Goal: Information Seeking & Learning: Learn about a topic

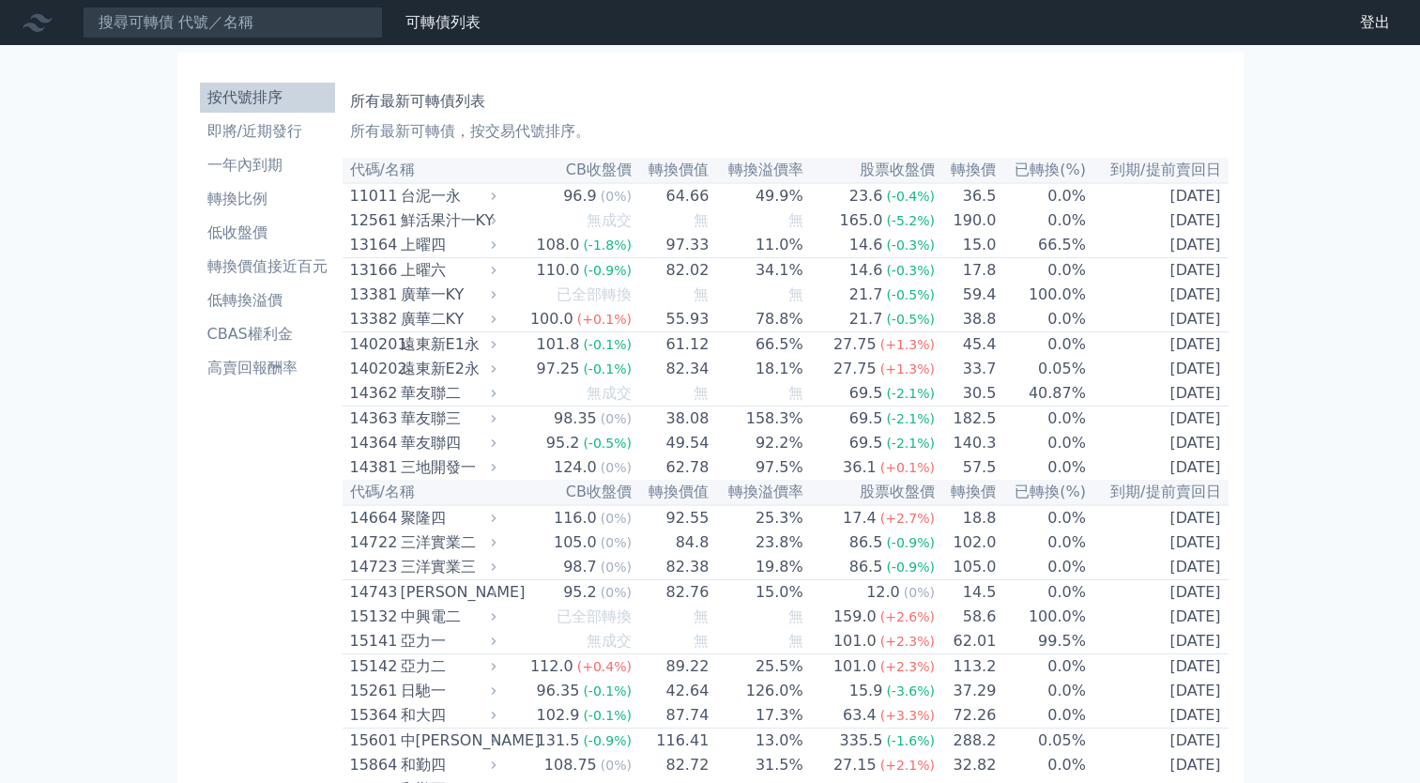
drag, startPoint x: 0, startPoint y: 0, endPoint x: 344, endPoint y: 197, distance: 396.9
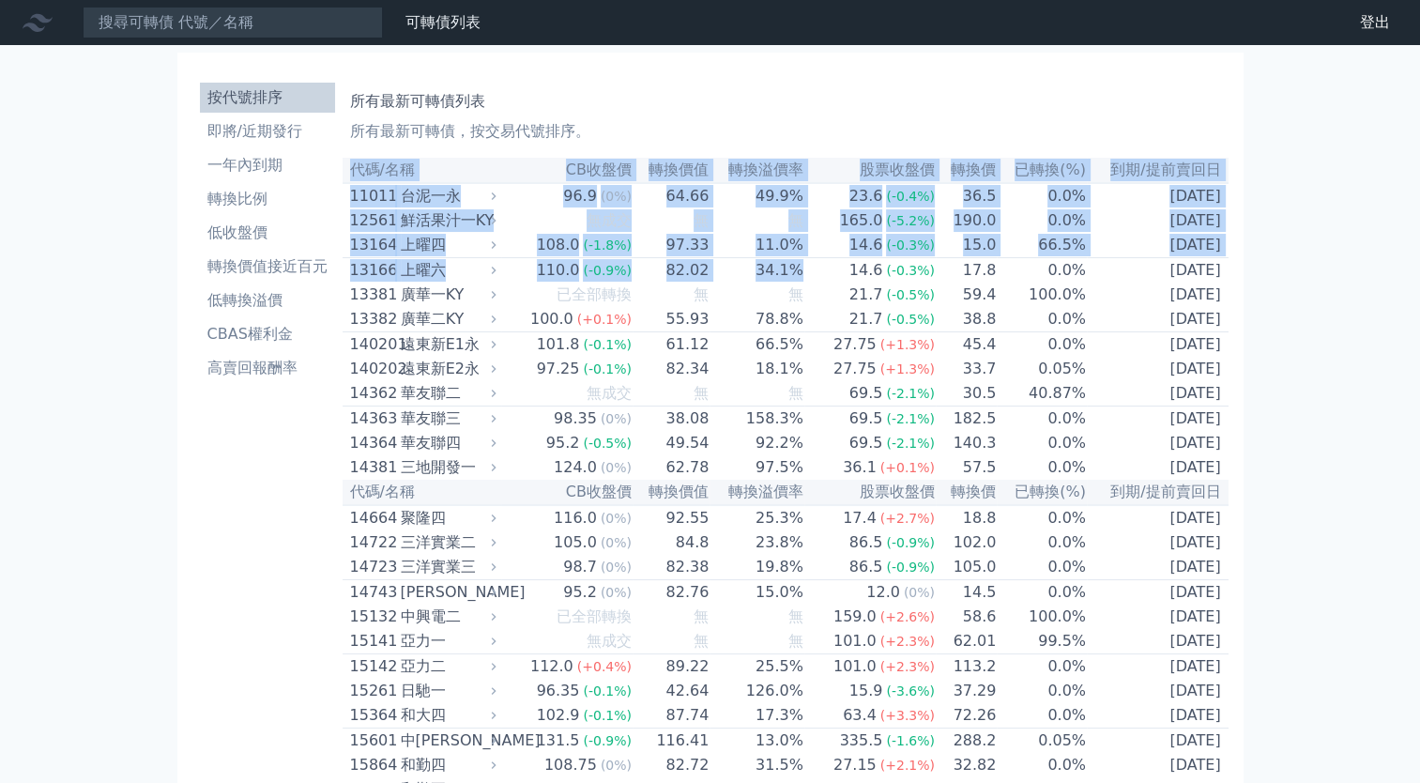
click at [1153, 166] on th "到期/提前賣回日" at bounding box center [1158, 170] width 142 height 25
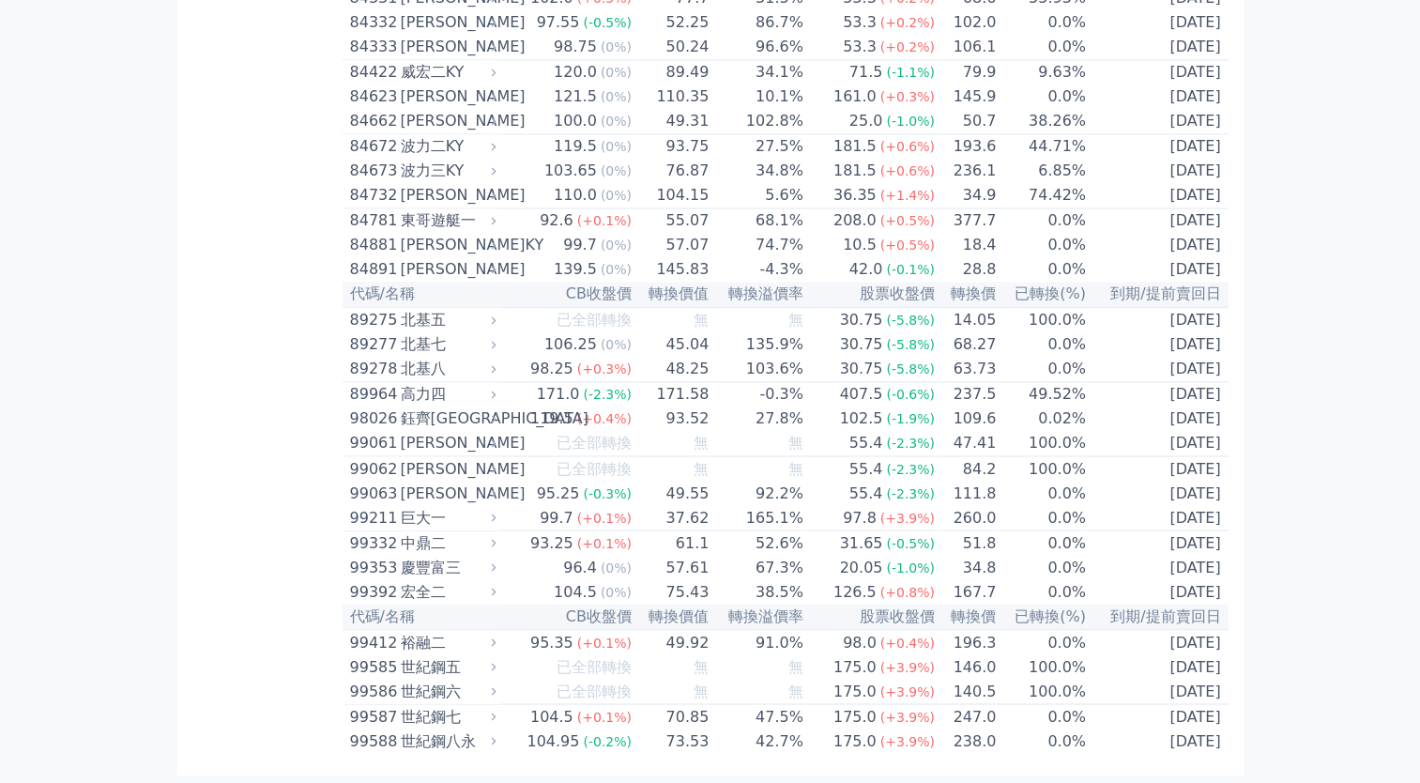
scroll to position [10963, 0]
drag, startPoint x: 347, startPoint y: 164, endPoint x: 1237, endPoint y: 735, distance: 1057.1
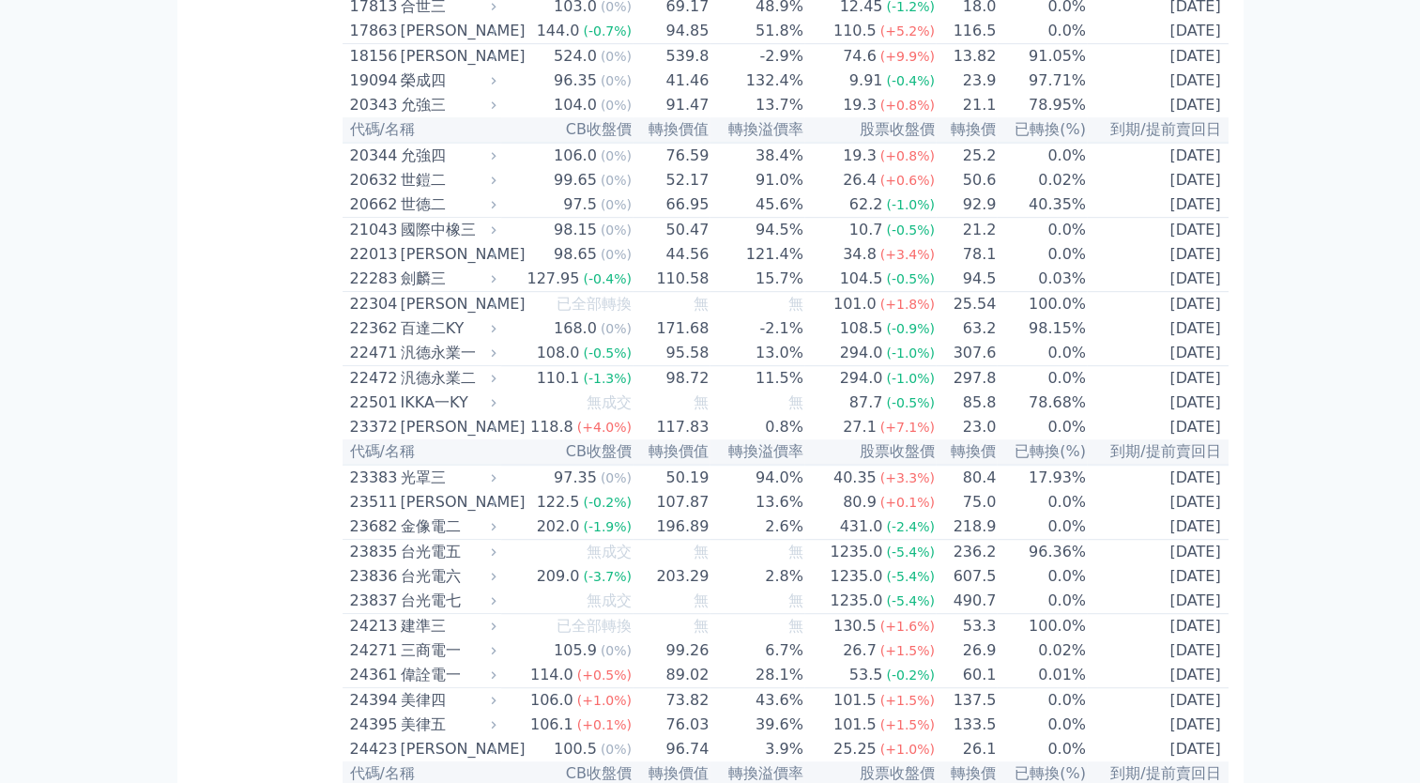
scroll to position [183, 0]
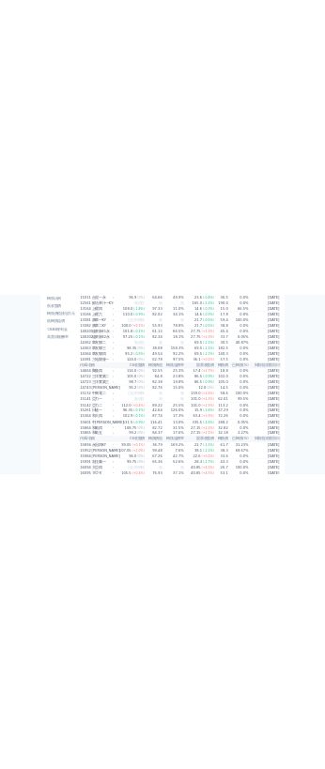
scroll to position [0, 0]
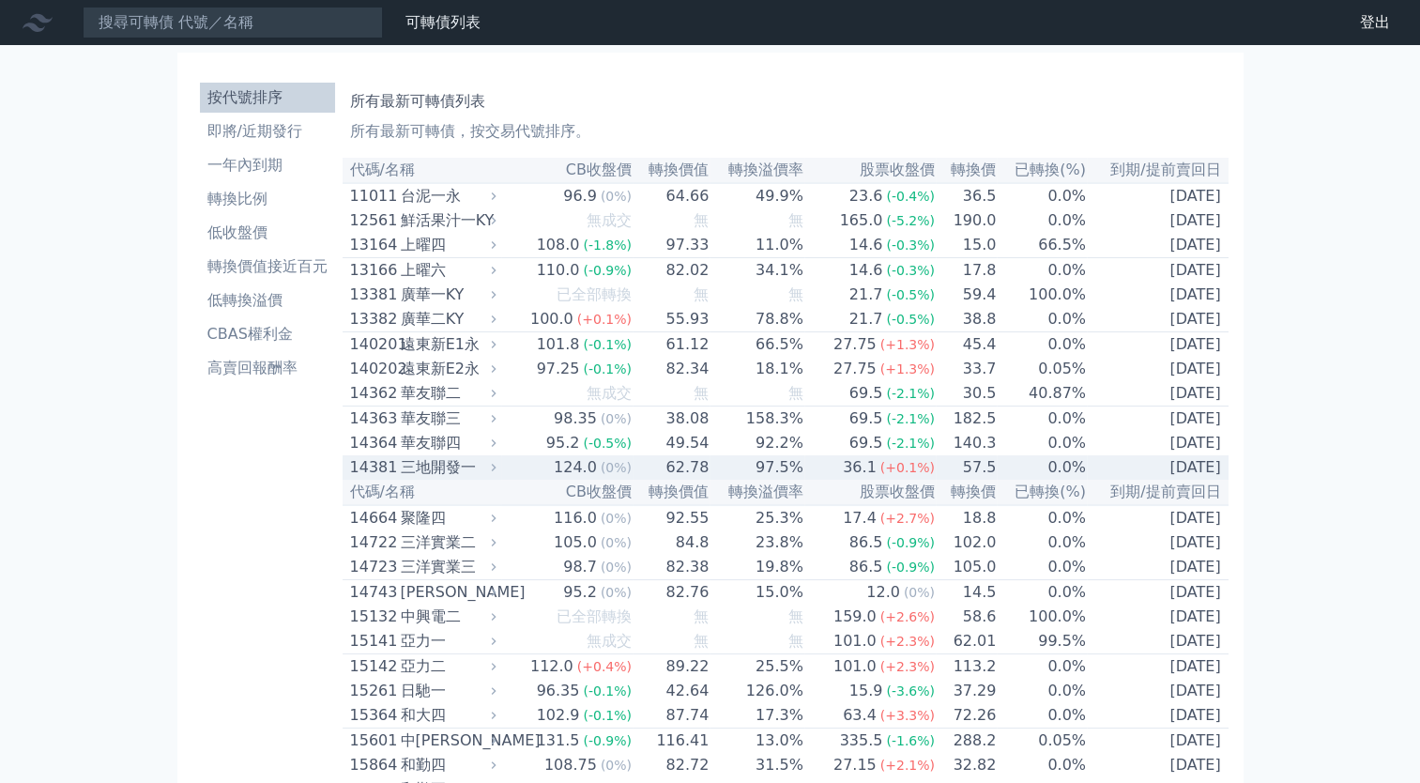
drag, startPoint x: 342, startPoint y: 196, endPoint x: 1294, endPoint y: 491, distance: 997.2
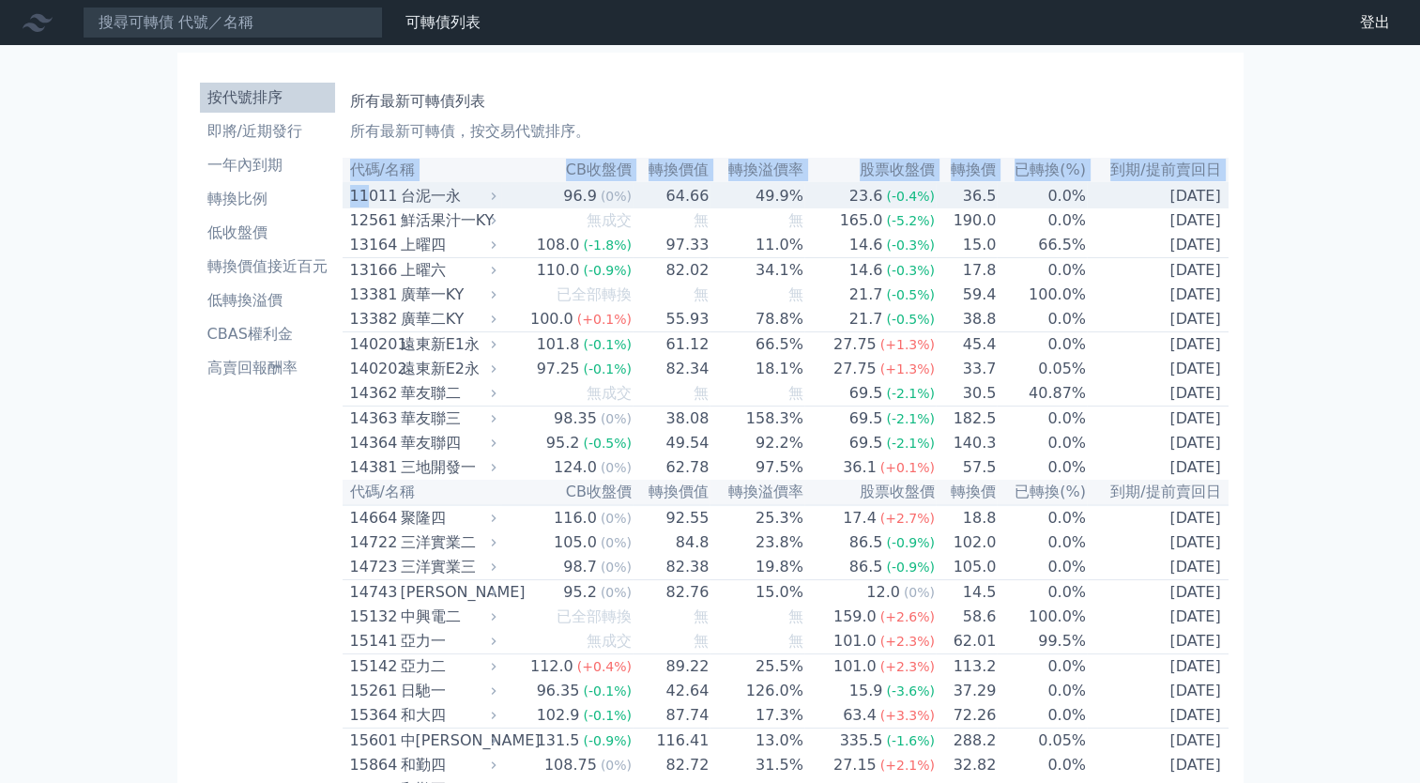
drag, startPoint x: 1231, startPoint y: 494, endPoint x: 1175, endPoint y: 201, distance: 298.2
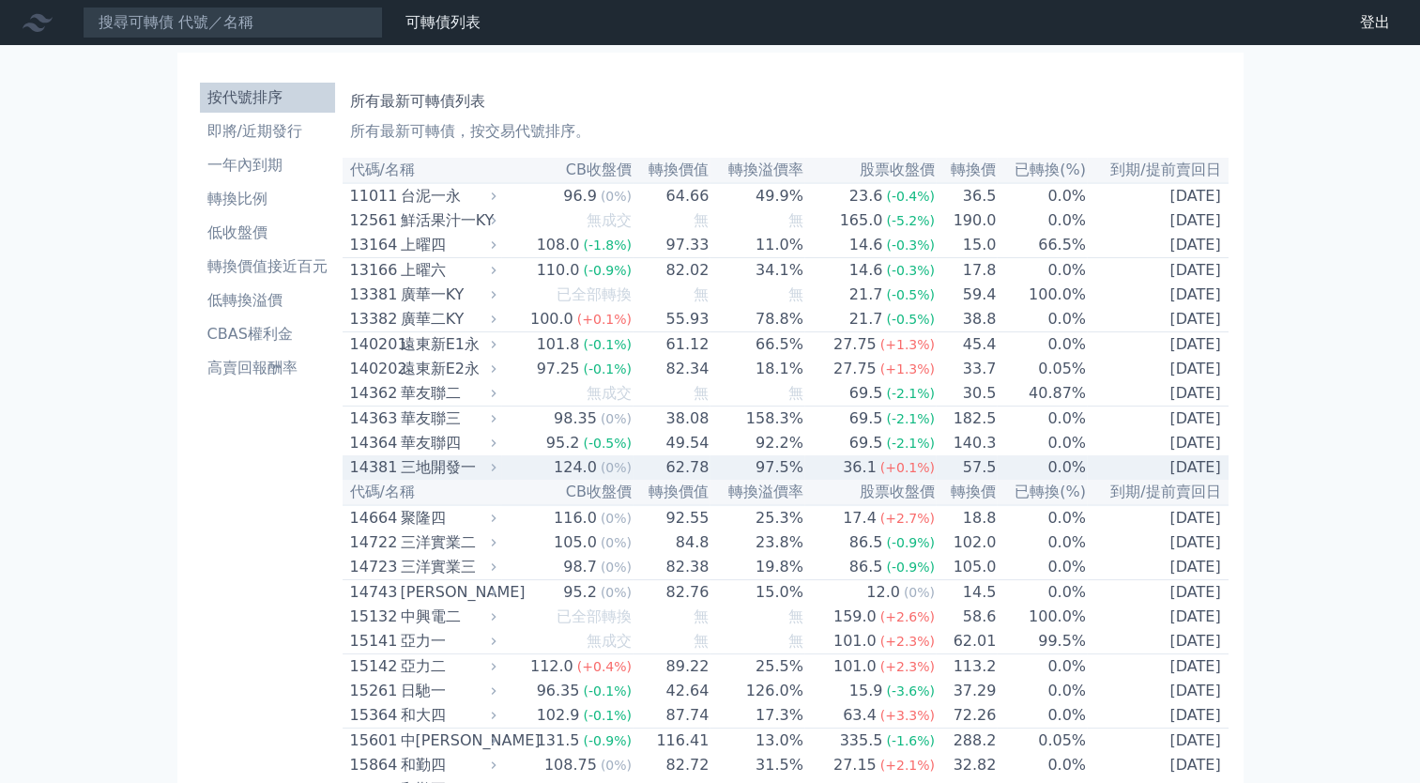
drag, startPoint x: 342, startPoint y: 197, endPoint x: 1220, endPoint y: 493, distance: 926.9
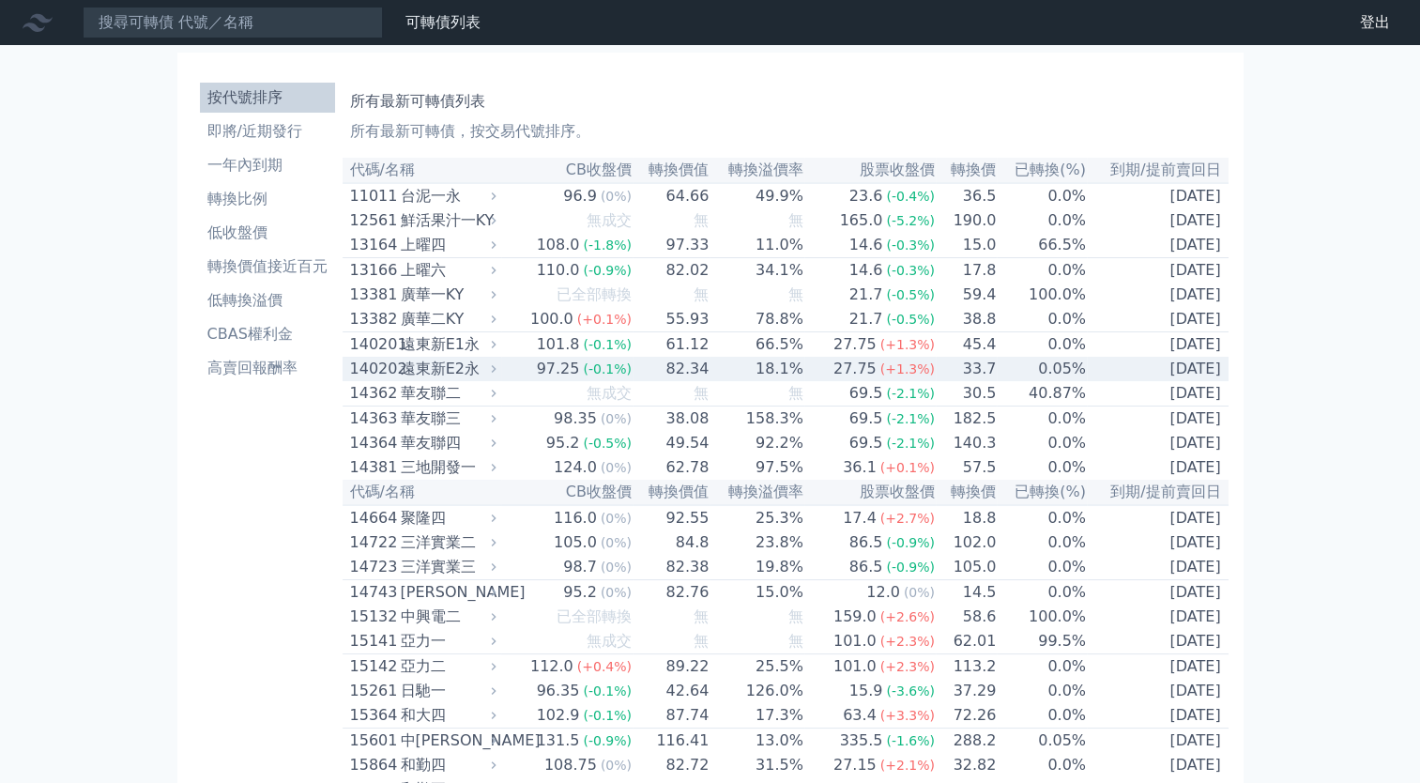
copy table "09543 lore 47.1 (6%) 37.56 41.7% 65.3 (-1.8%) 25.5 5.3% 7747-90-06 ipsum dolo s…"
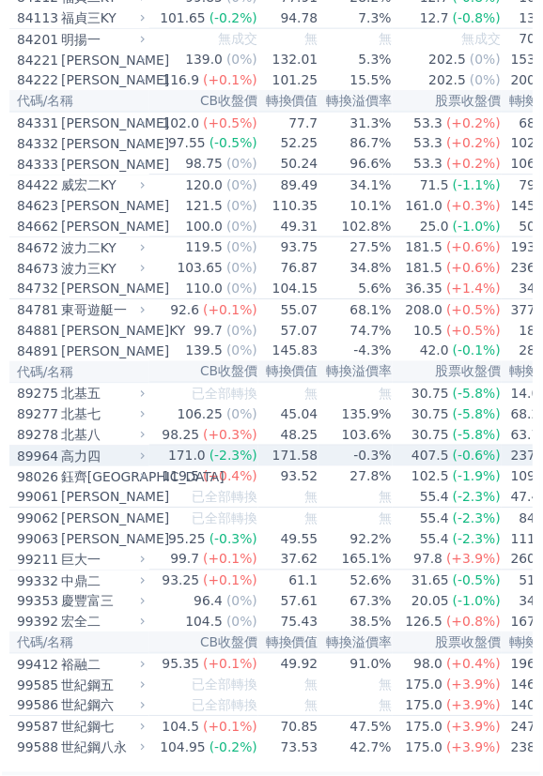
scroll to position [9800, 0]
